Goal: Information Seeking & Learning: Learn about a topic

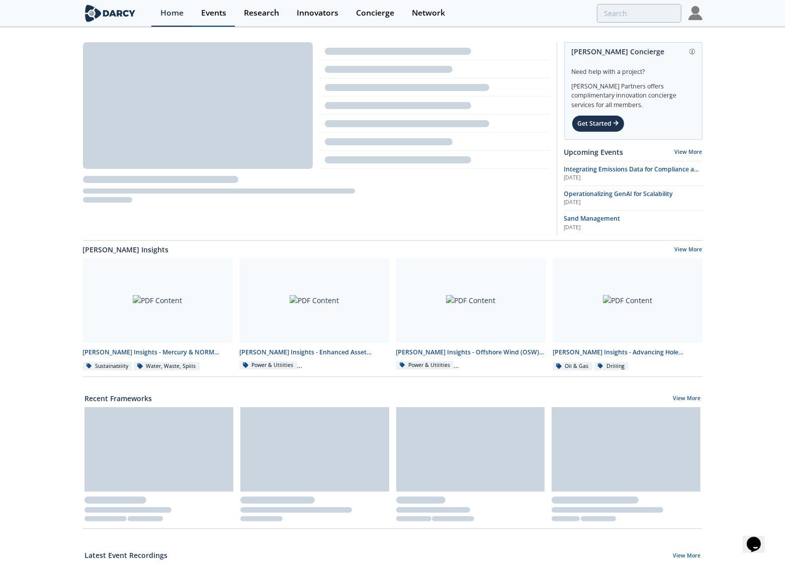
click at [218, 15] on div "Events" at bounding box center [213, 13] width 25 height 8
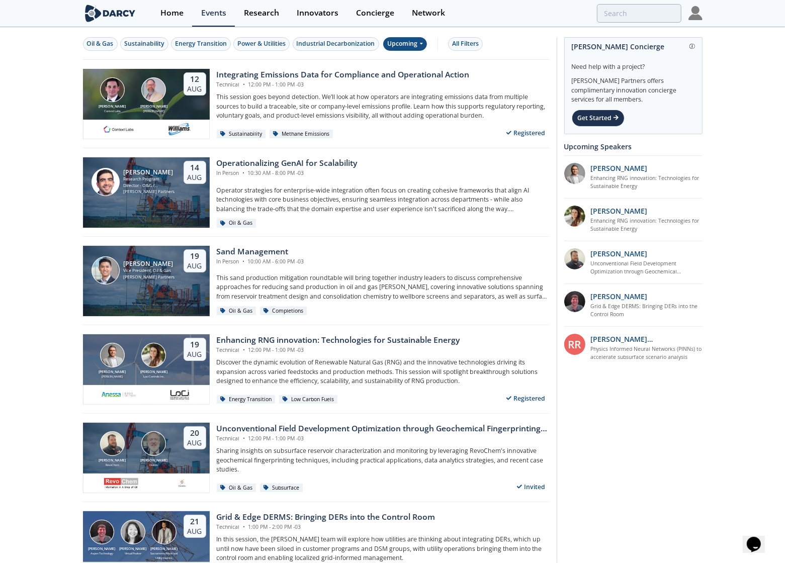
click at [423, 42] on icon at bounding box center [421, 43] width 4 height 6
click at [408, 79] on div "Past" at bounding box center [419, 77] width 62 height 16
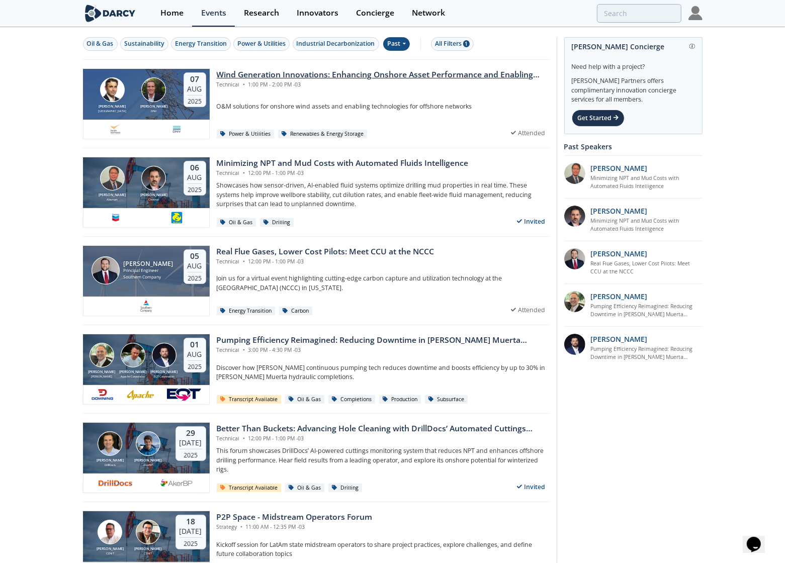
click at [261, 78] on div "Wind Generation Innovations: Enhancing Onshore Asset Performance and Enabling O…" at bounding box center [383, 75] width 333 height 12
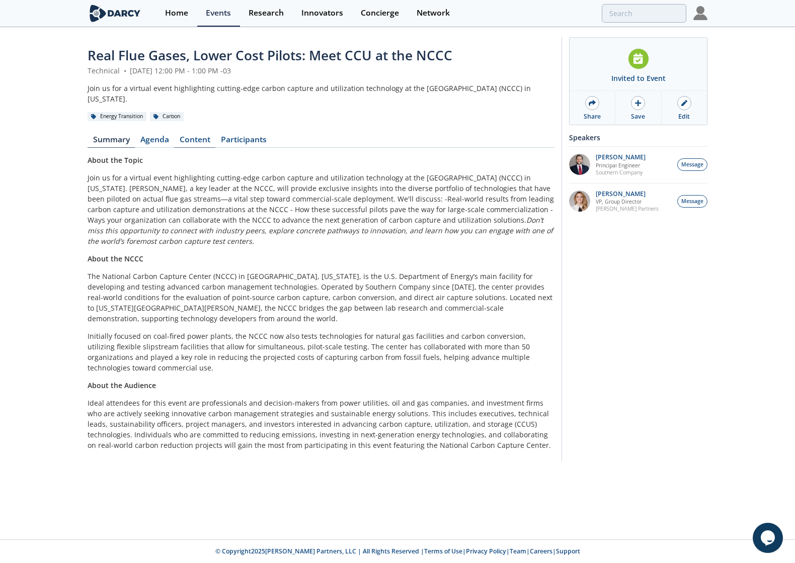
click at [194, 139] on link "Content" at bounding box center [194, 142] width 41 height 12
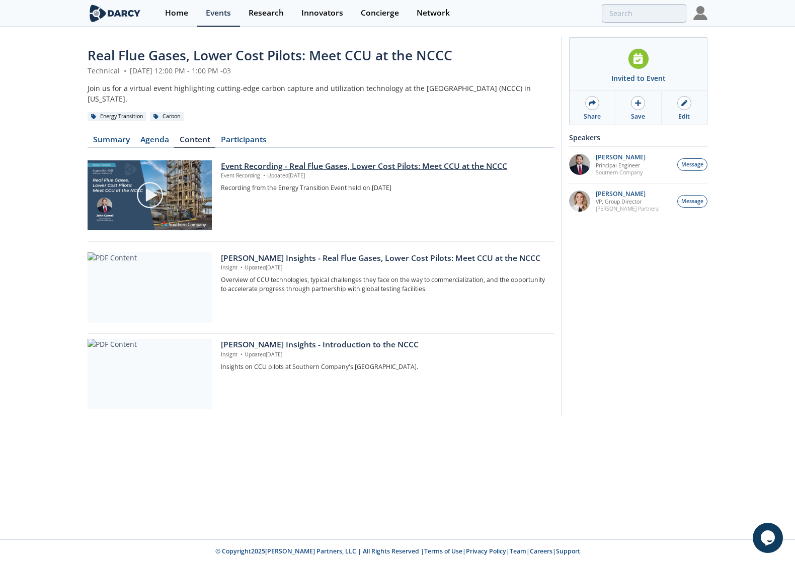
click at [291, 171] on div "Event Recording - Real Flue Gases, Lower Cost Pilots: Meet CCU at the NCCC" at bounding box center [384, 166] width 326 height 12
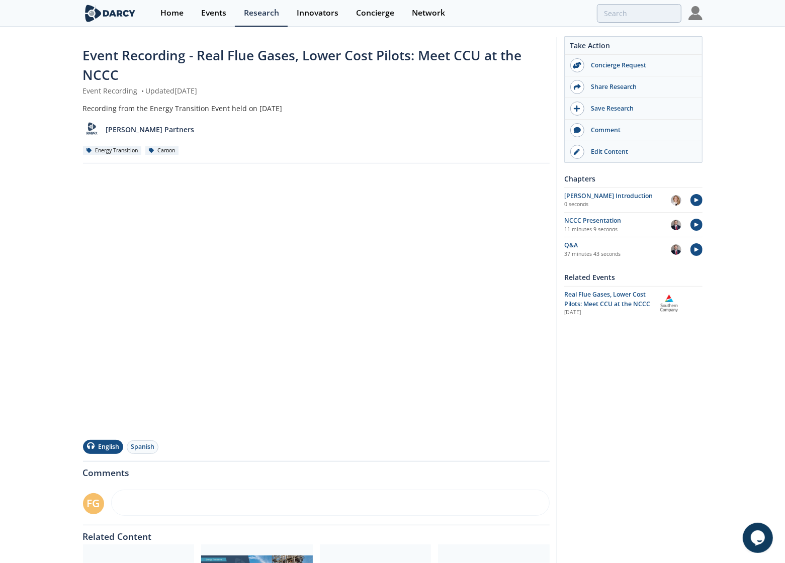
scroll to position [10, 0]
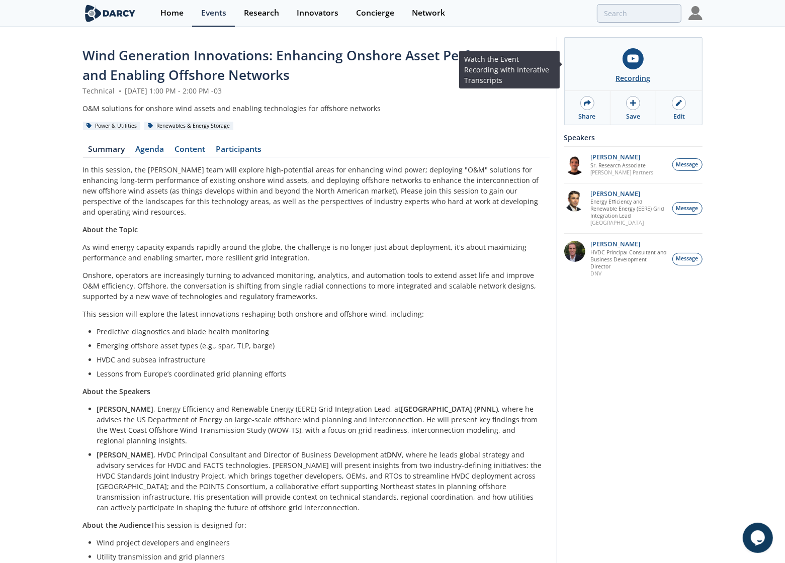
click at [664, 62] on link "Recording" at bounding box center [633, 64] width 137 height 53
